Goal: Task Accomplishment & Management: Use online tool/utility

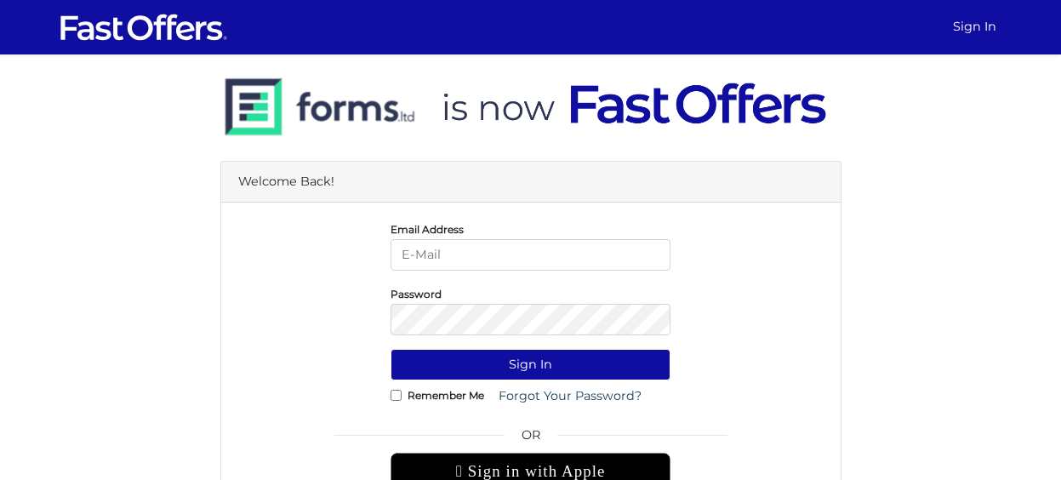
type input "[PERSON_NAME][EMAIL_ADDRESS][DOMAIN_NAME]"
click at [394, 395] on input "Remember Me" at bounding box center [396, 395] width 11 height 11
checkbox input "true"
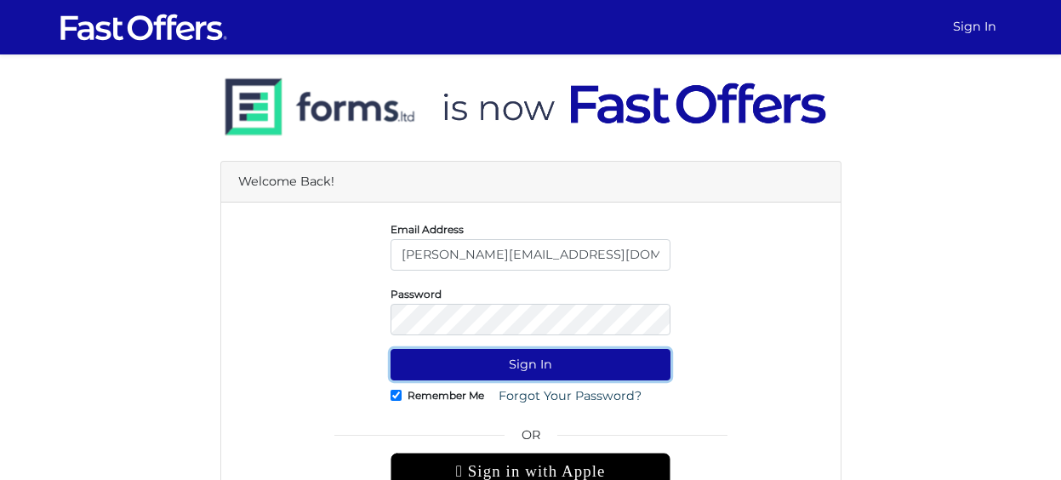
click at [493, 364] on button "Sign In" at bounding box center [531, 364] width 280 height 31
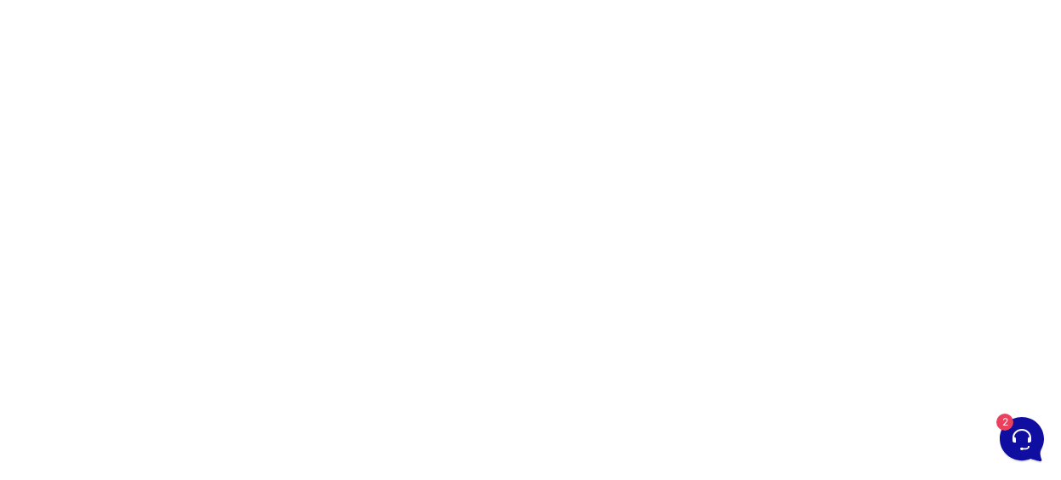
scroll to position [188, 0]
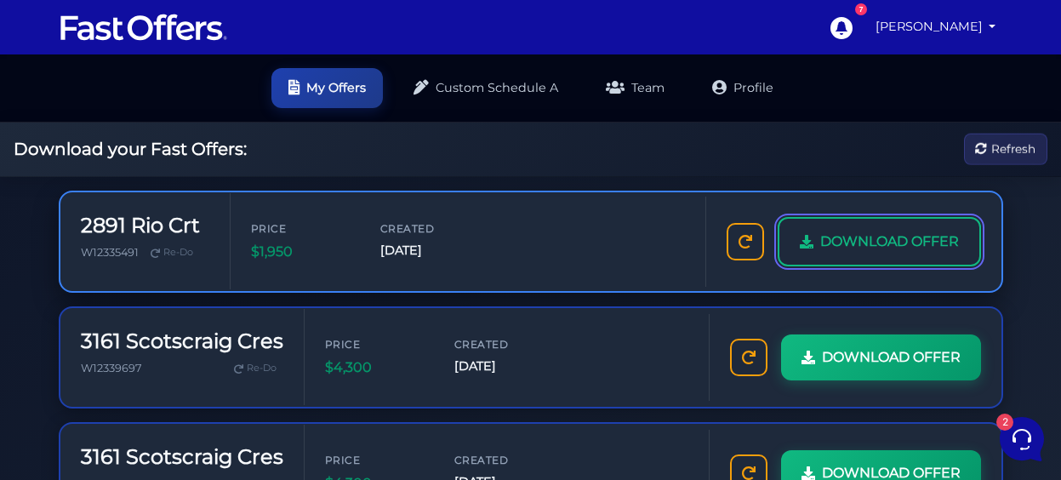
click at [851, 241] on span "DOWNLOAD OFFER" at bounding box center [889, 242] width 139 height 22
